Goal: Information Seeking & Learning: Learn about a topic

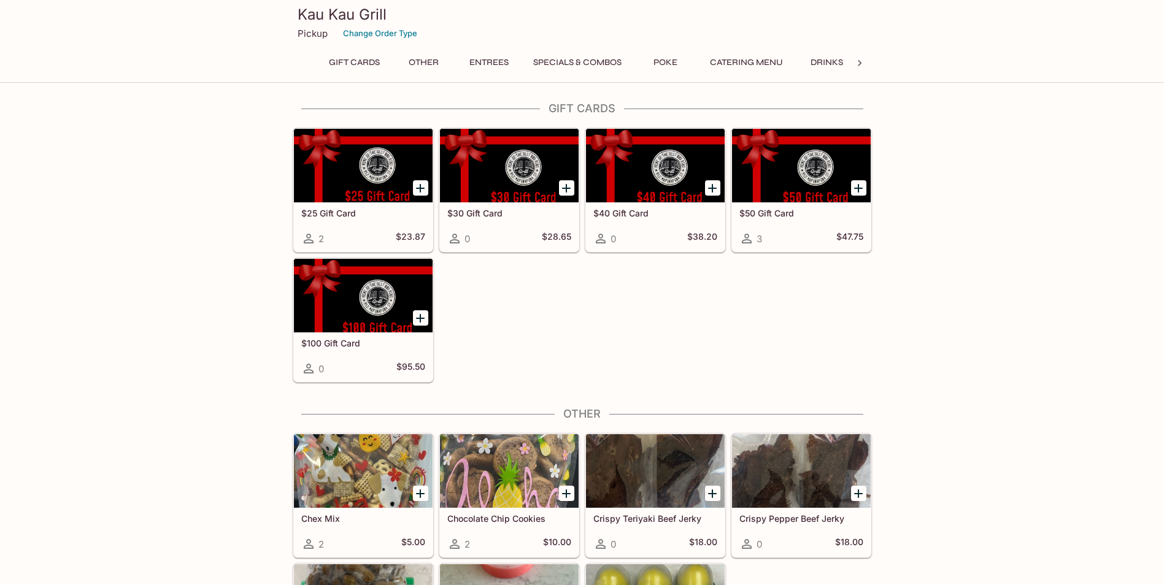
scroll to position [307, 0]
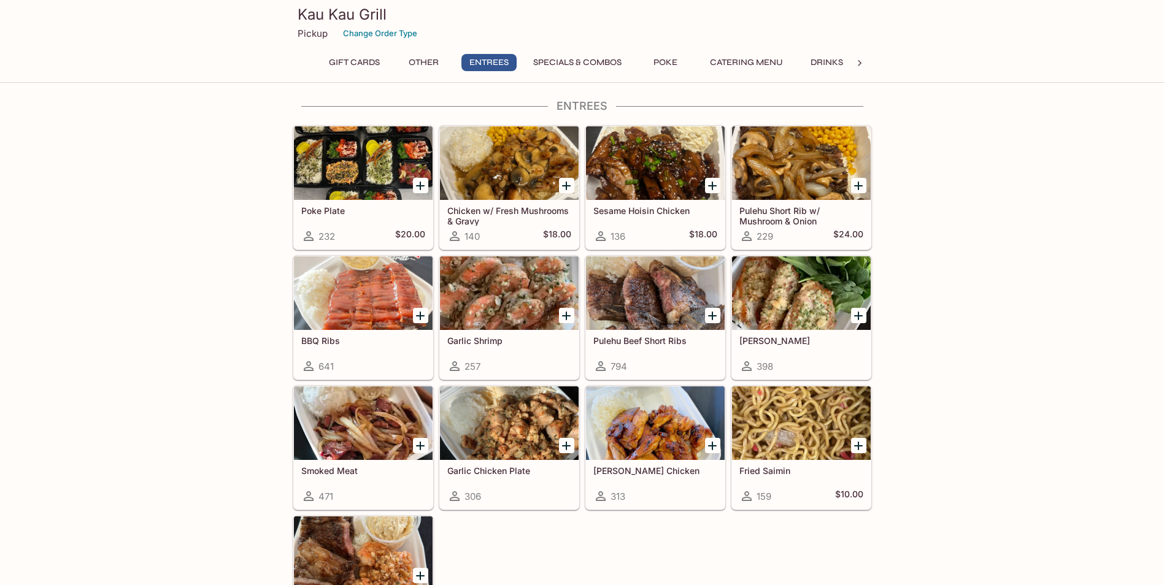
scroll to position [859, 0]
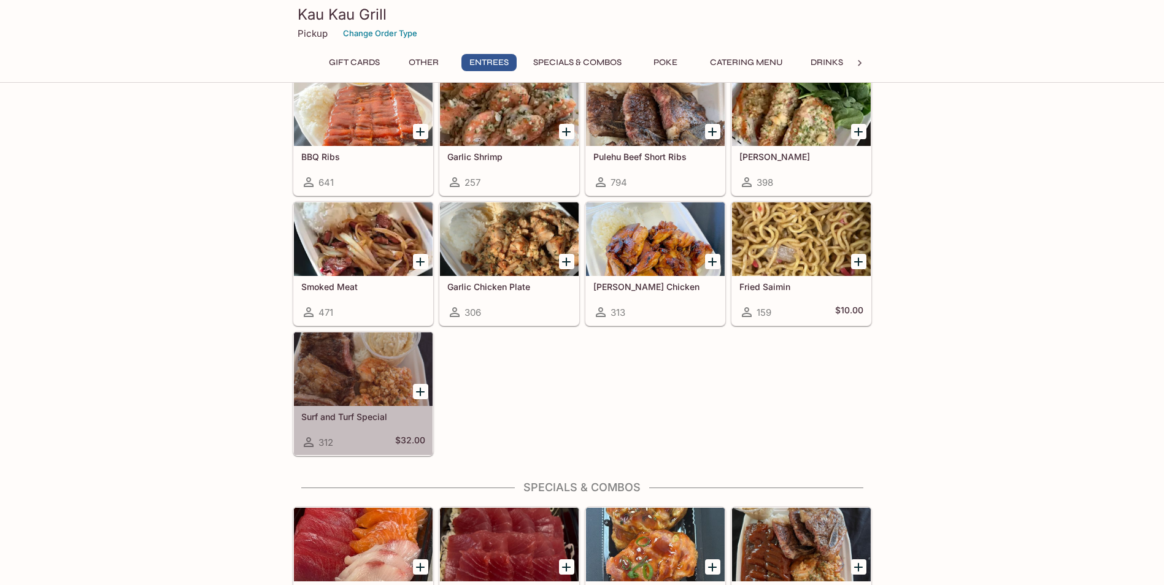
click at [333, 380] on div at bounding box center [363, 370] width 139 height 74
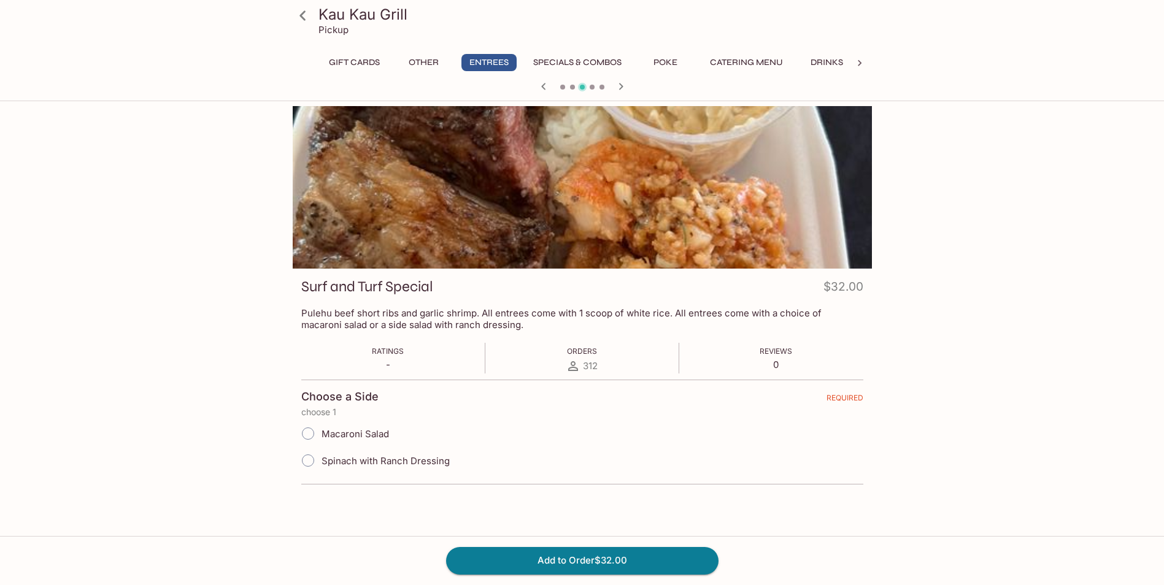
scroll to position [61, 0]
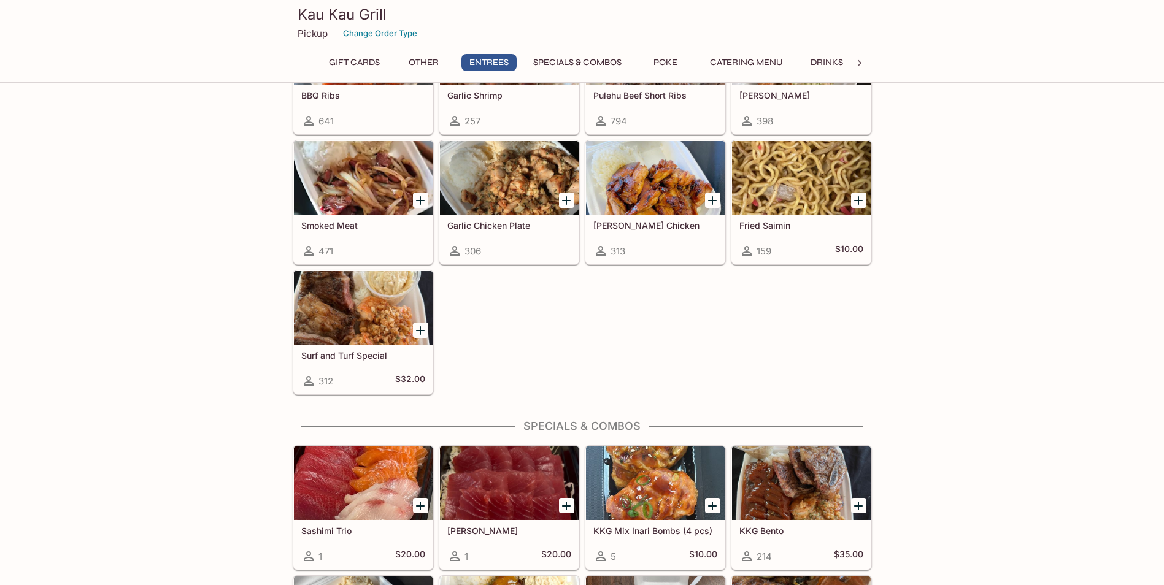
scroll to position [1105, 0]
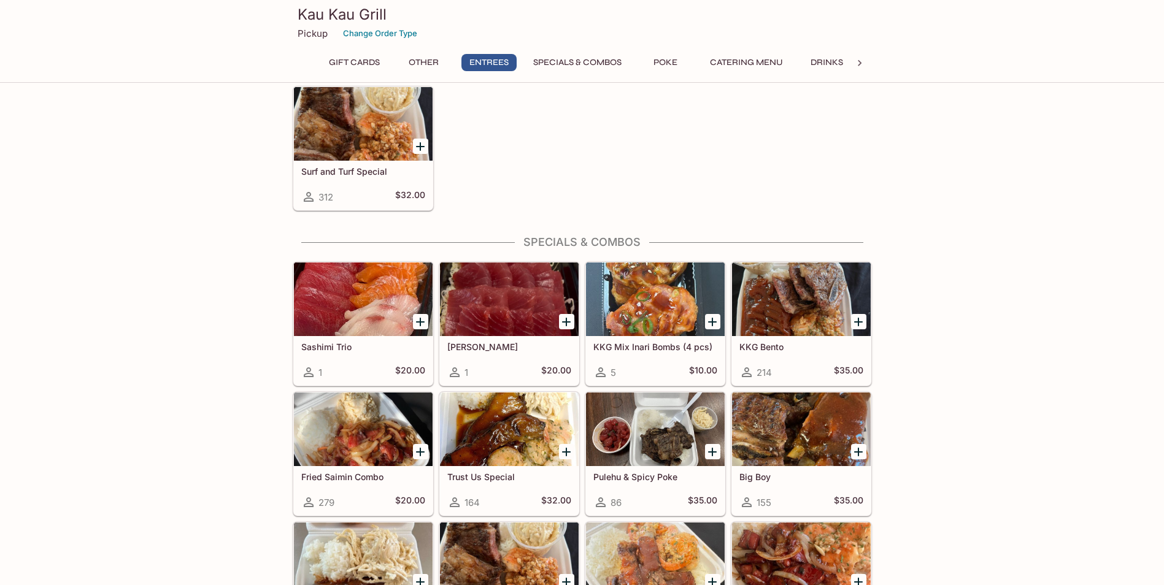
click at [777, 311] on div at bounding box center [801, 300] width 139 height 74
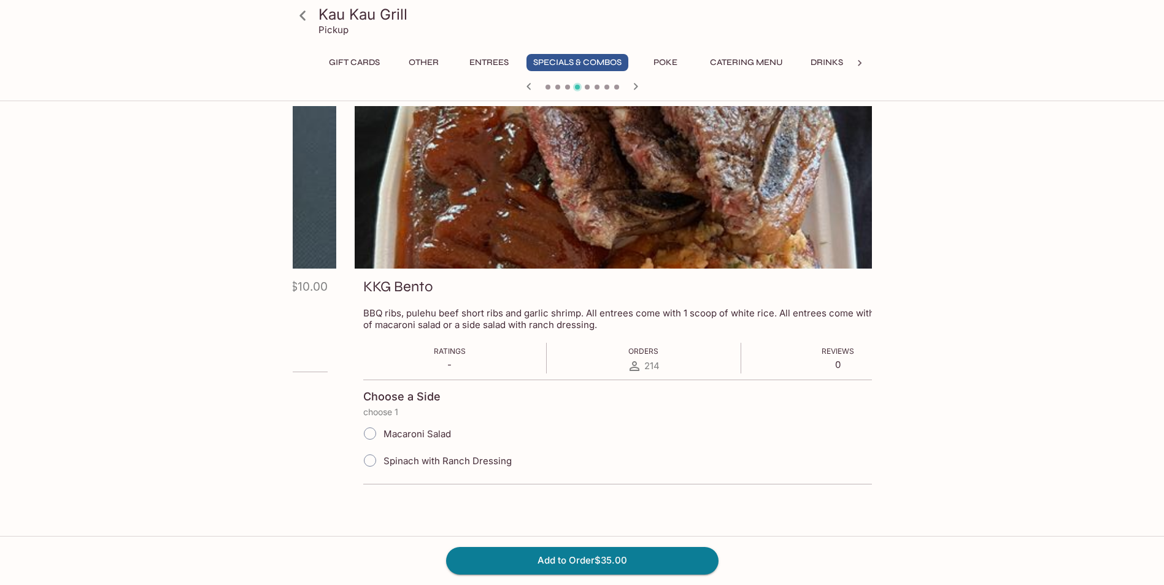
click at [364, 308] on div "KKG Bento $35.00 BBQ ribs, pulehu beef short ribs and garlic shrimp. All entree…" at bounding box center [644, 386] width 579 height 234
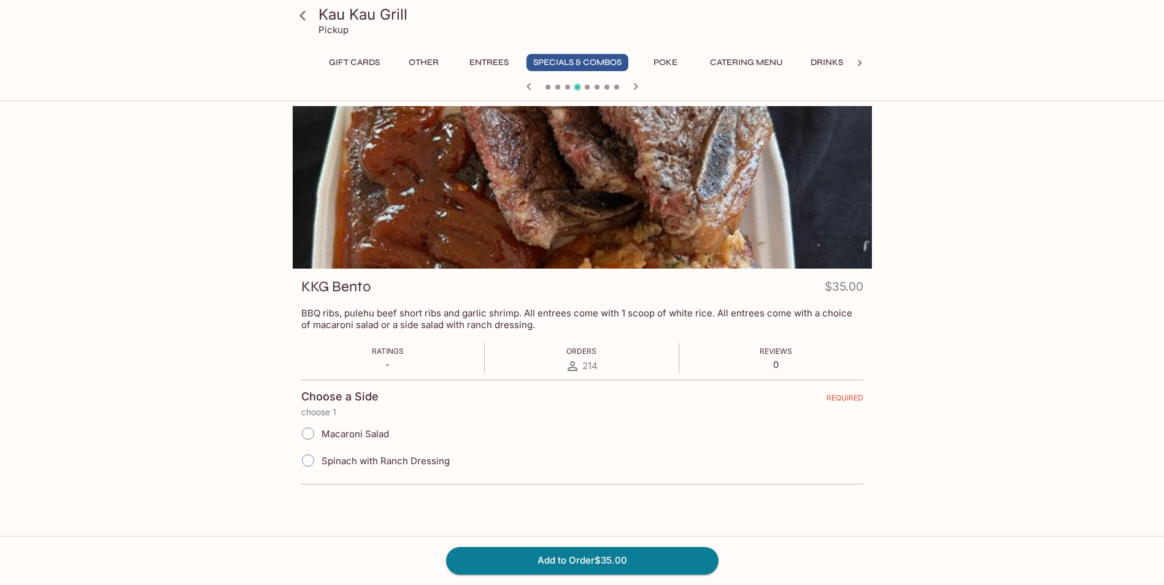
click at [655, 242] on div at bounding box center [582, 187] width 579 height 163
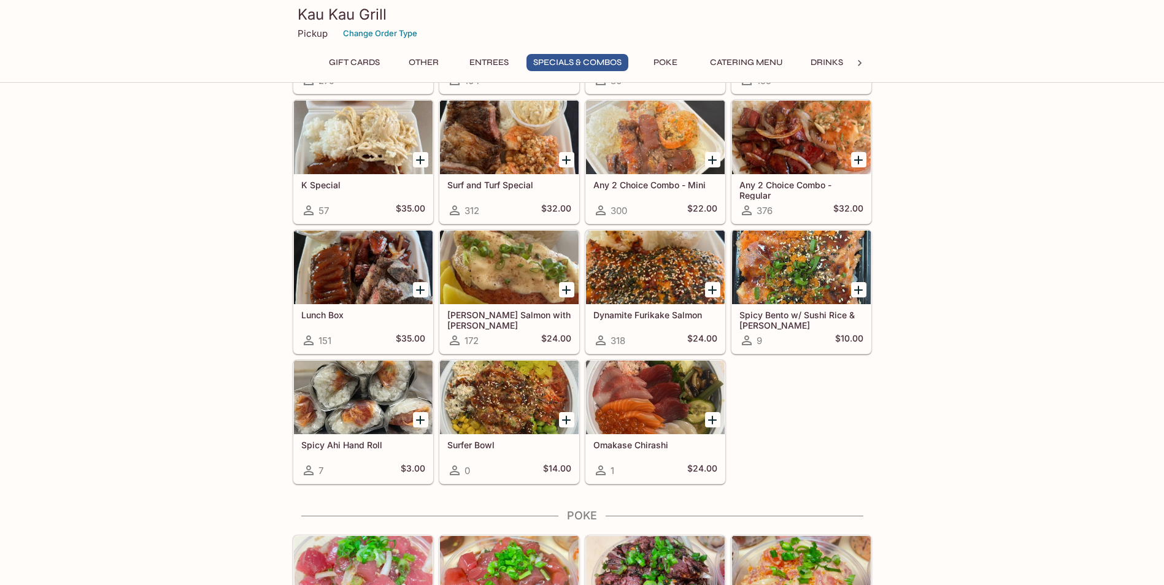
scroll to position [1404, 0]
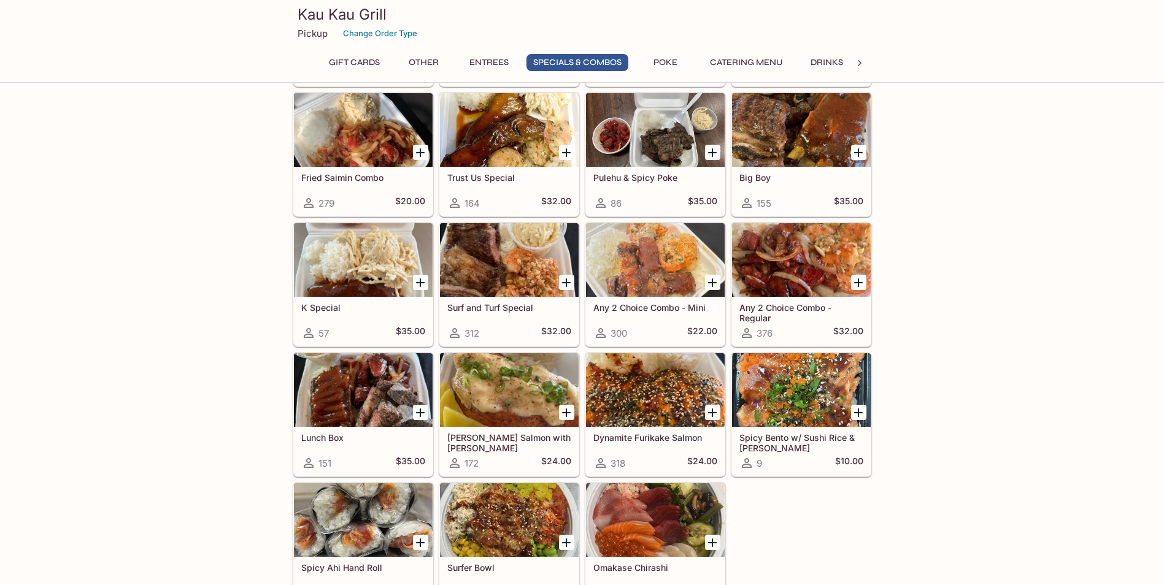
click at [668, 549] on div at bounding box center [655, 521] width 139 height 74
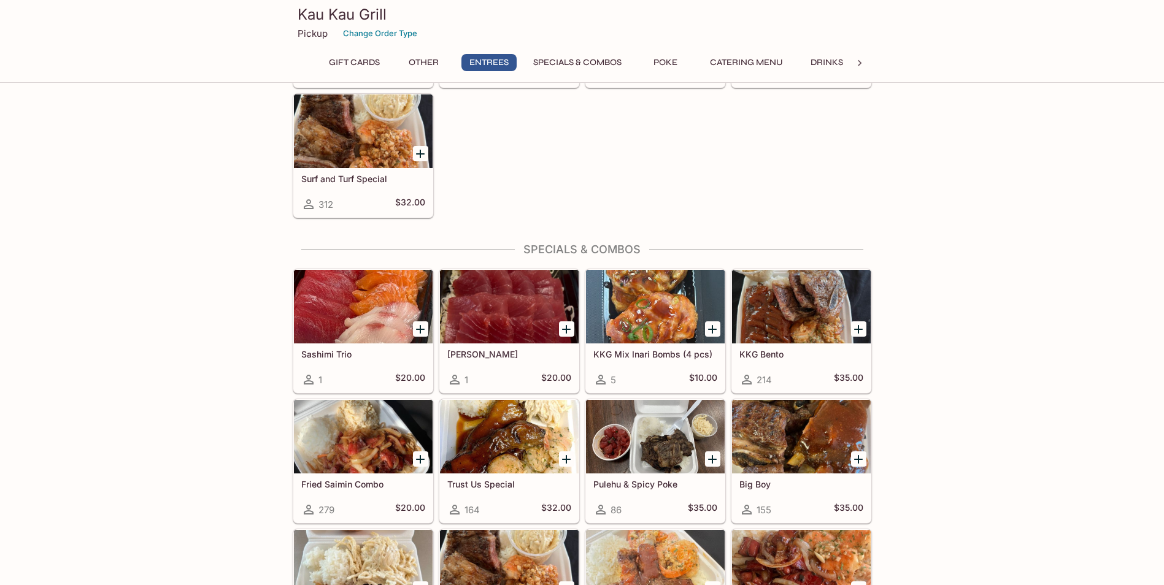
scroll to position [1159, 0]
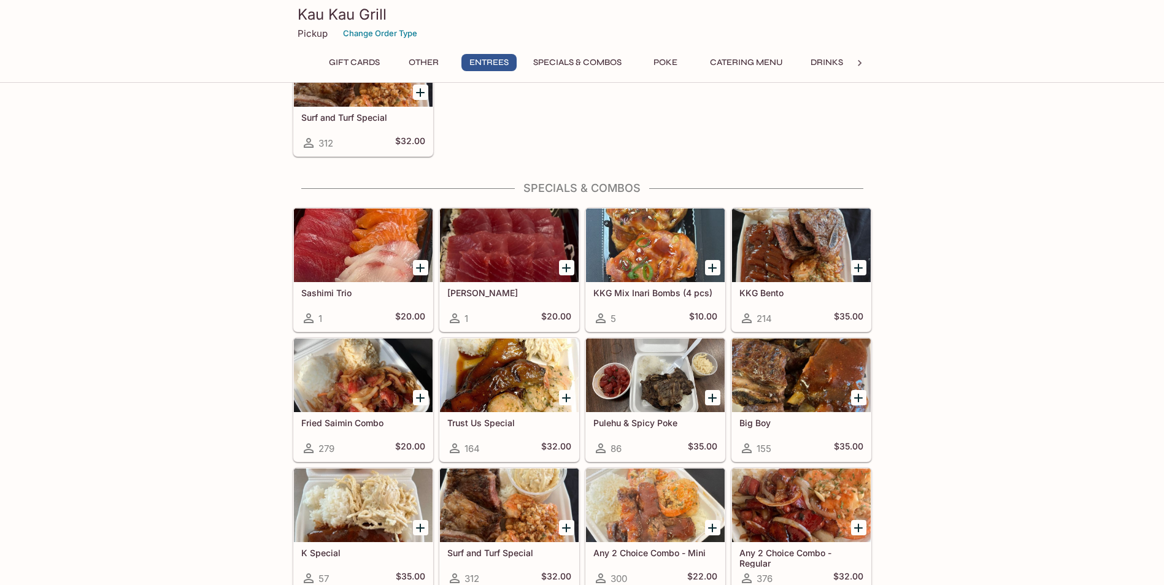
click at [766, 399] on div at bounding box center [801, 376] width 139 height 74
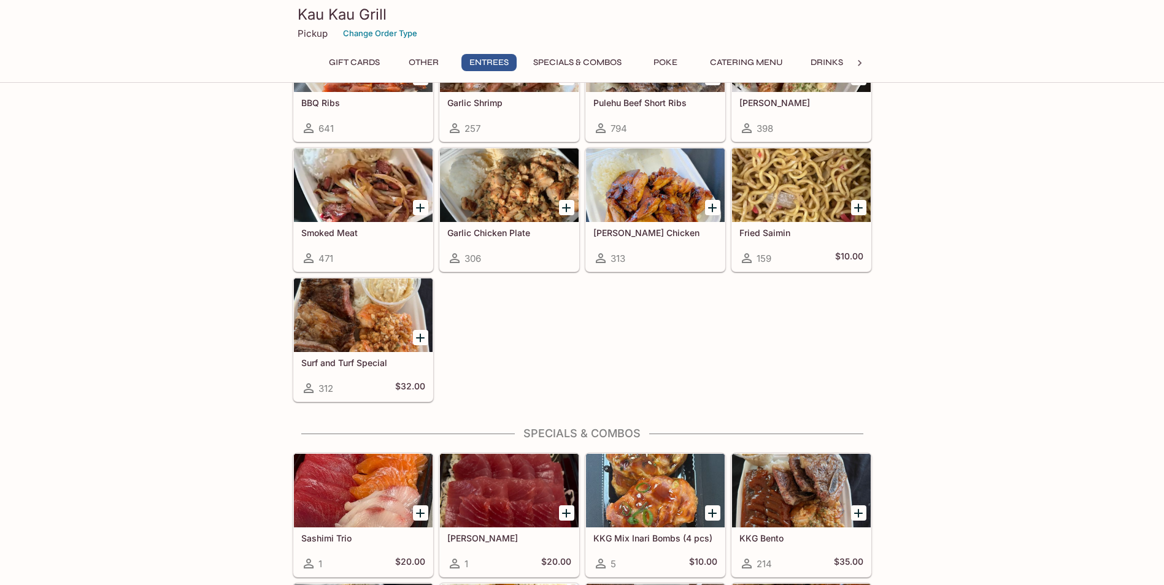
scroll to position [1097, 0]
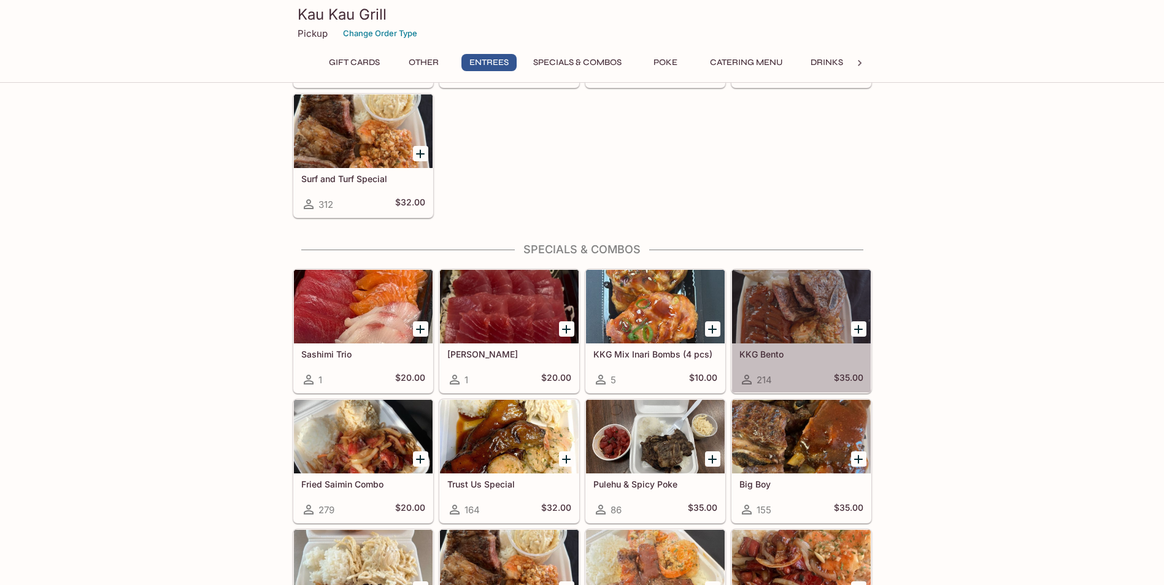
click at [847, 295] on div at bounding box center [801, 307] width 139 height 74
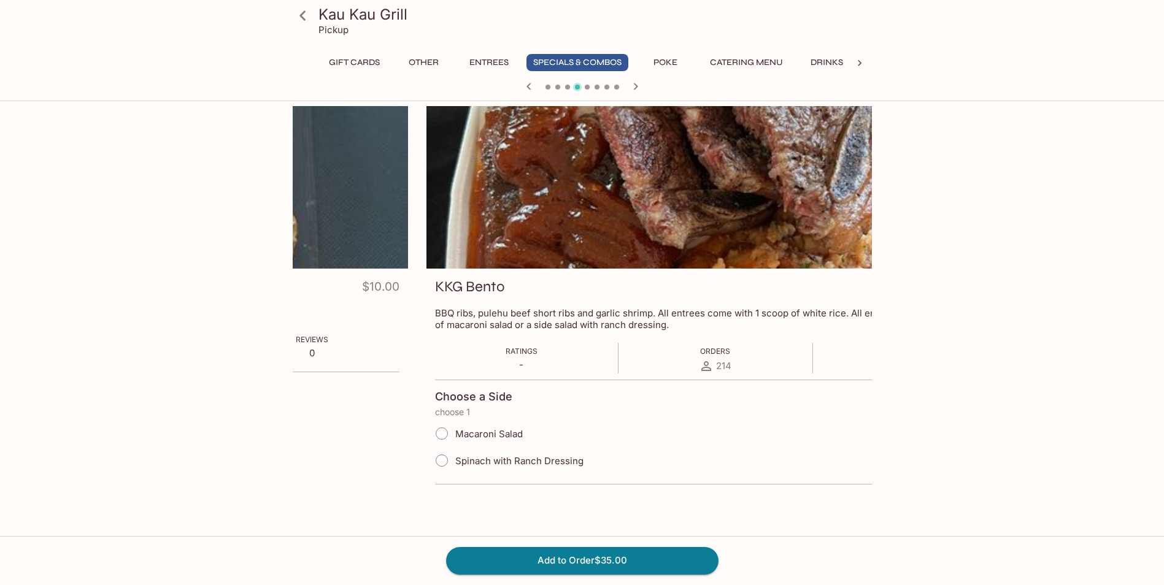
click at [473, 307] on div "KKG Bento $35.00 BBQ ribs, pulehu beef short ribs and garlic shrimp. All entree…" at bounding box center [715, 386] width 579 height 234
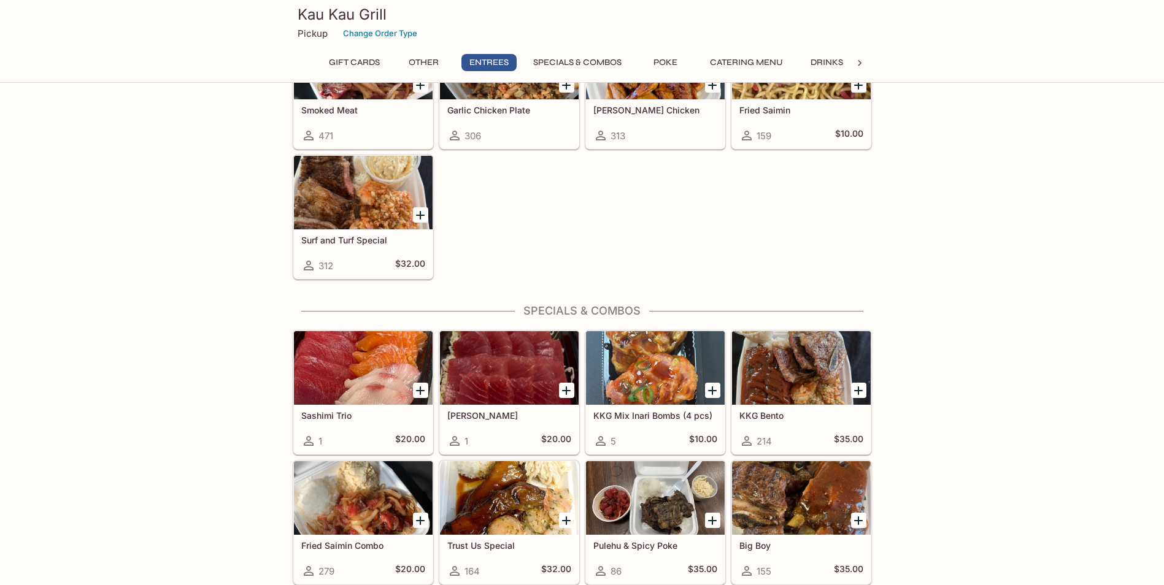
scroll to position [1097, 0]
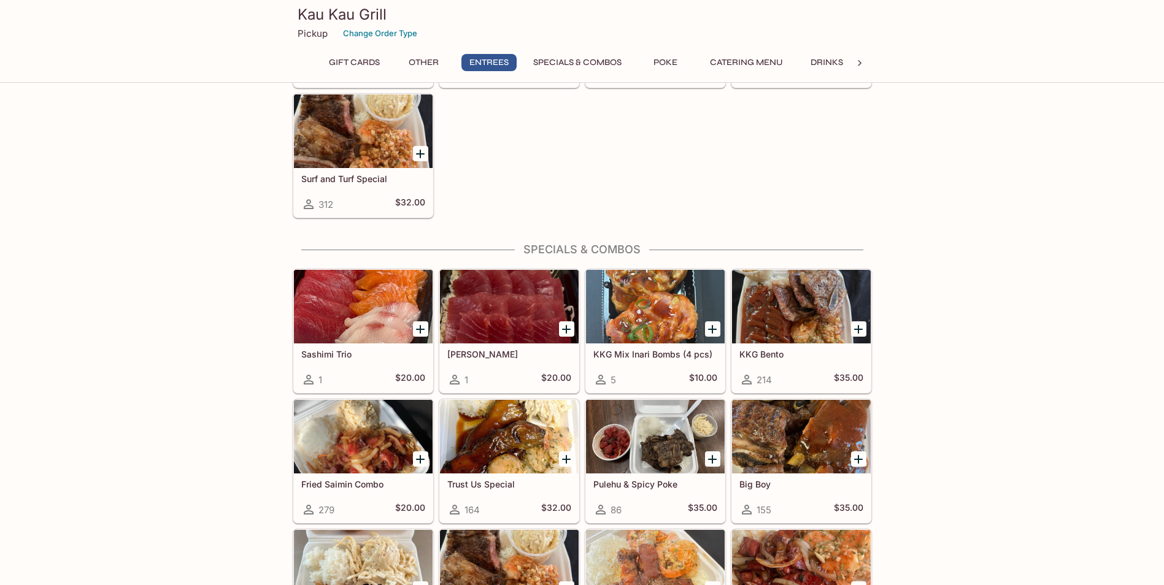
click at [803, 301] on div at bounding box center [801, 307] width 139 height 74
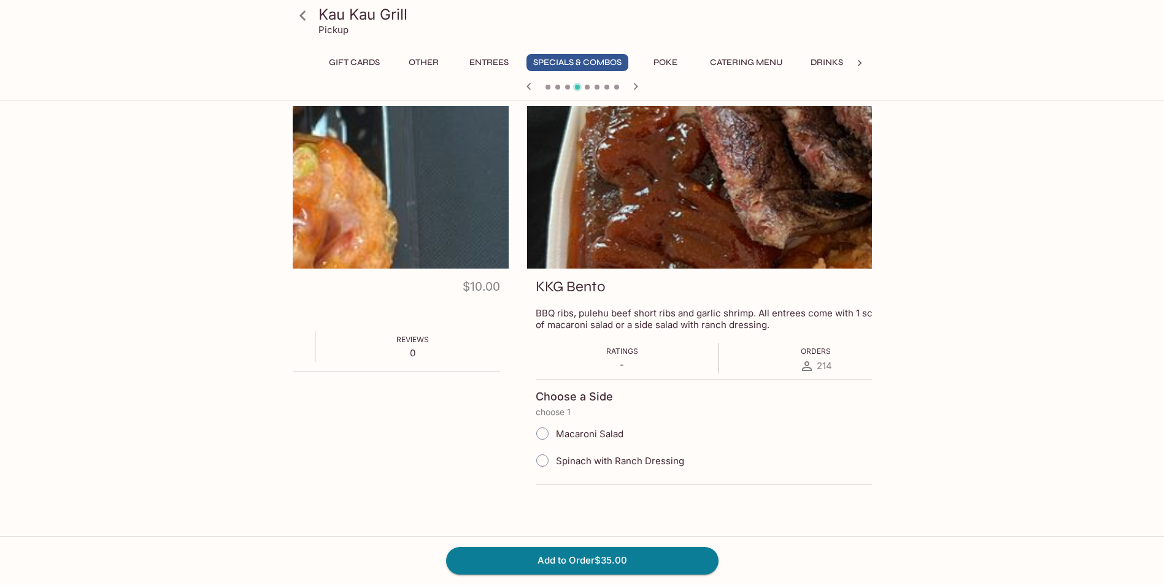
click at [576, 317] on p "BBQ ribs, pulehu beef short ribs and garlic shrimp. All entrees come with 1 sco…" at bounding box center [817, 318] width 562 height 23
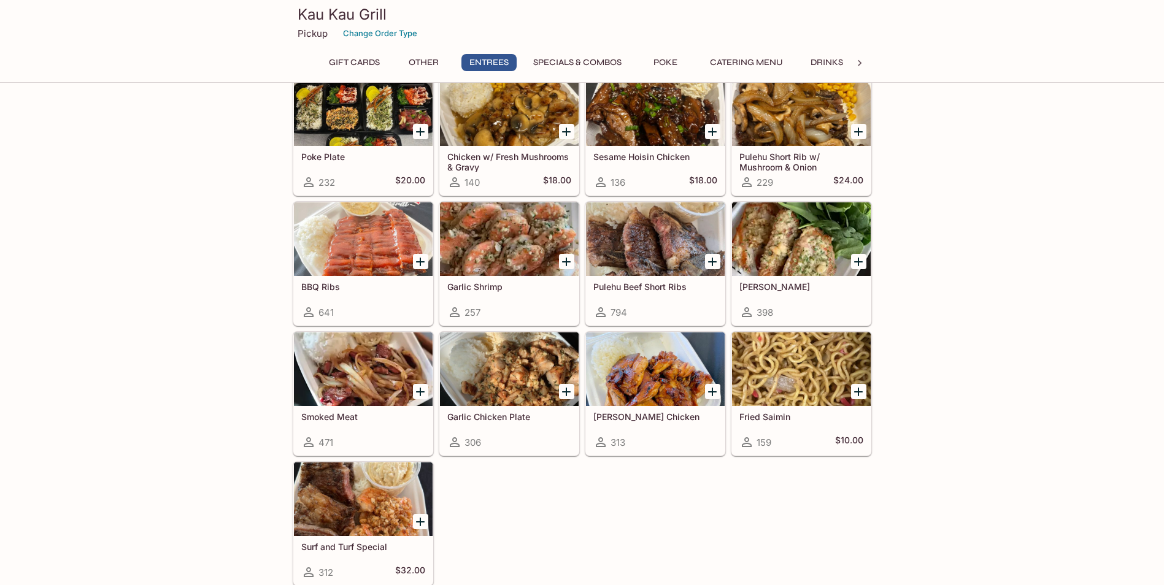
scroll to position [790, 0]
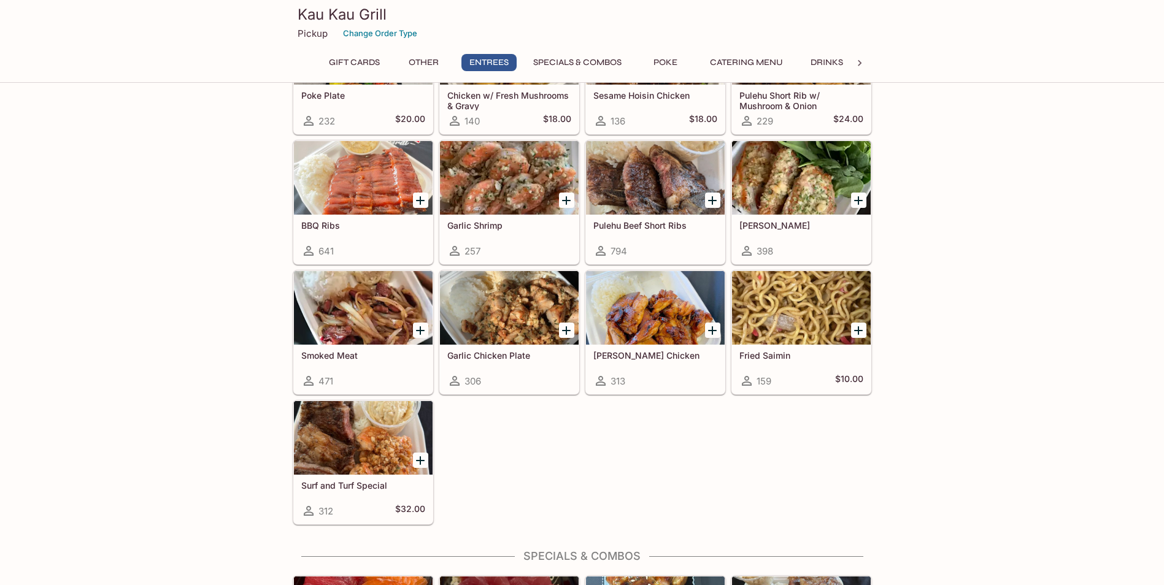
click at [358, 446] on div at bounding box center [363, 438] width 139 height 74
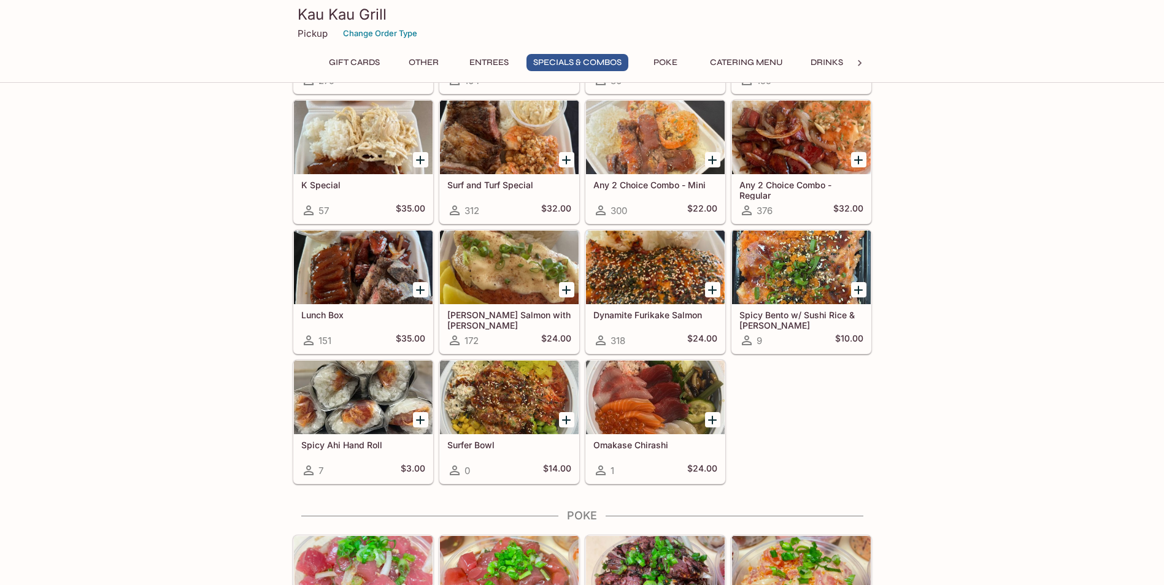
scroll to position [1588, 0]
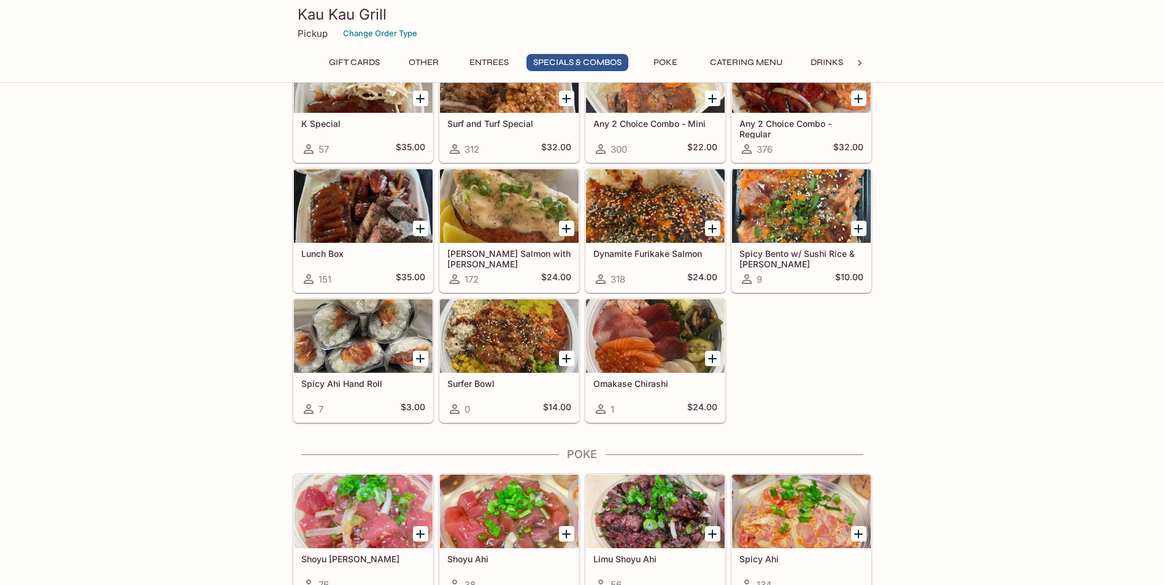
click at [334, 244] on div "Lunch Box 151 $35.00" at bounding box center [363, 267] width 139 height 49
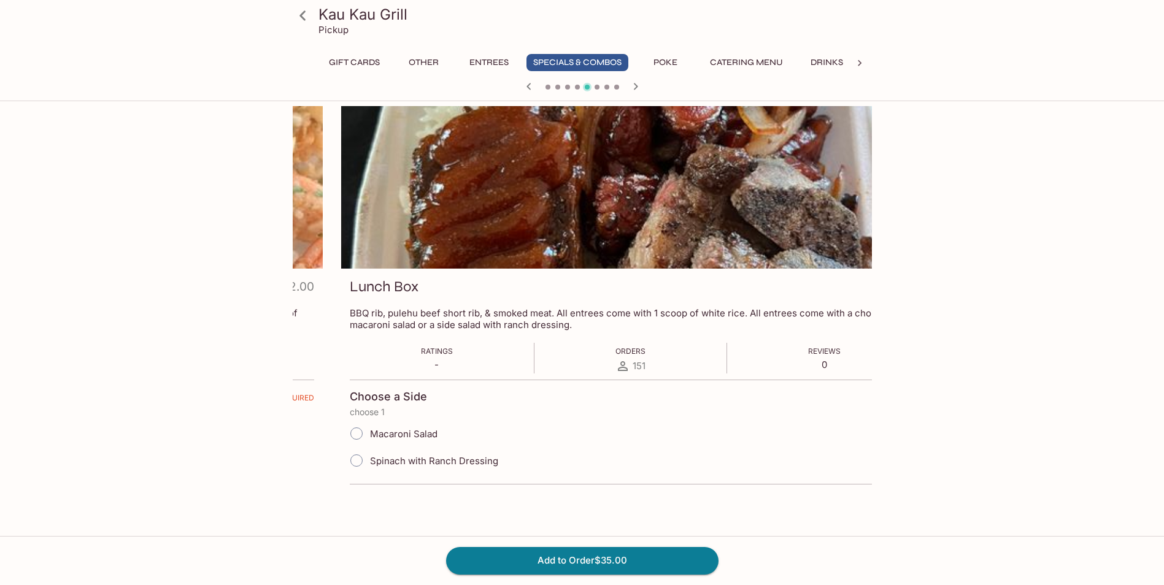
click at [406, 318] on p "BBQ rib, pulehu beef short rib, & smoked meat. All entrees come with 1 scoop of…" at bounding box center [631, 318] width 562 height 23
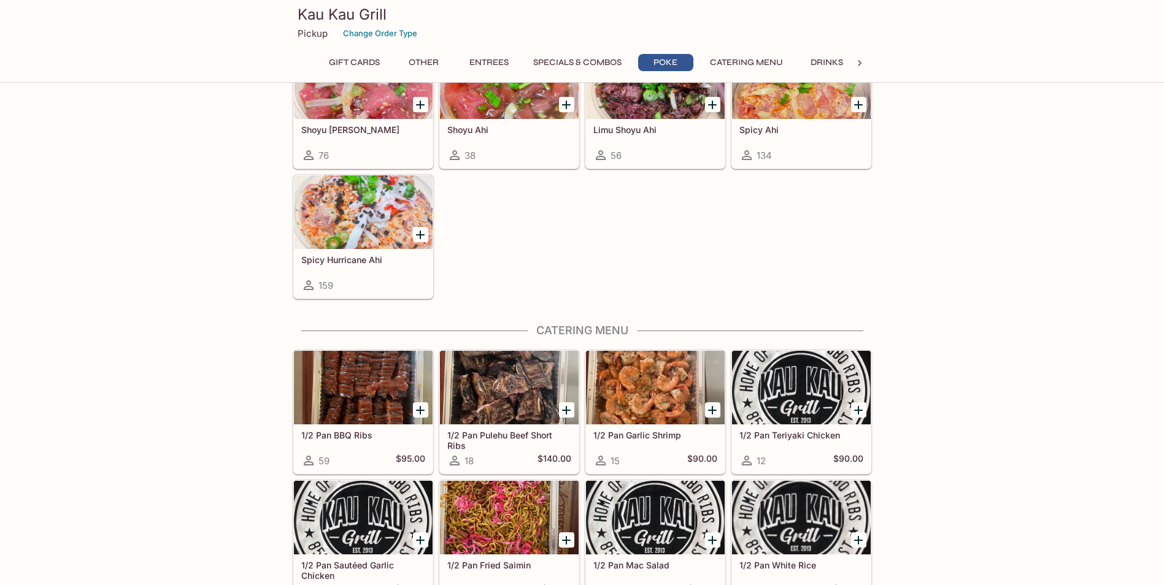
scroll to position [2079, 0]
